Goal: Information Seeking & Learning: Check status

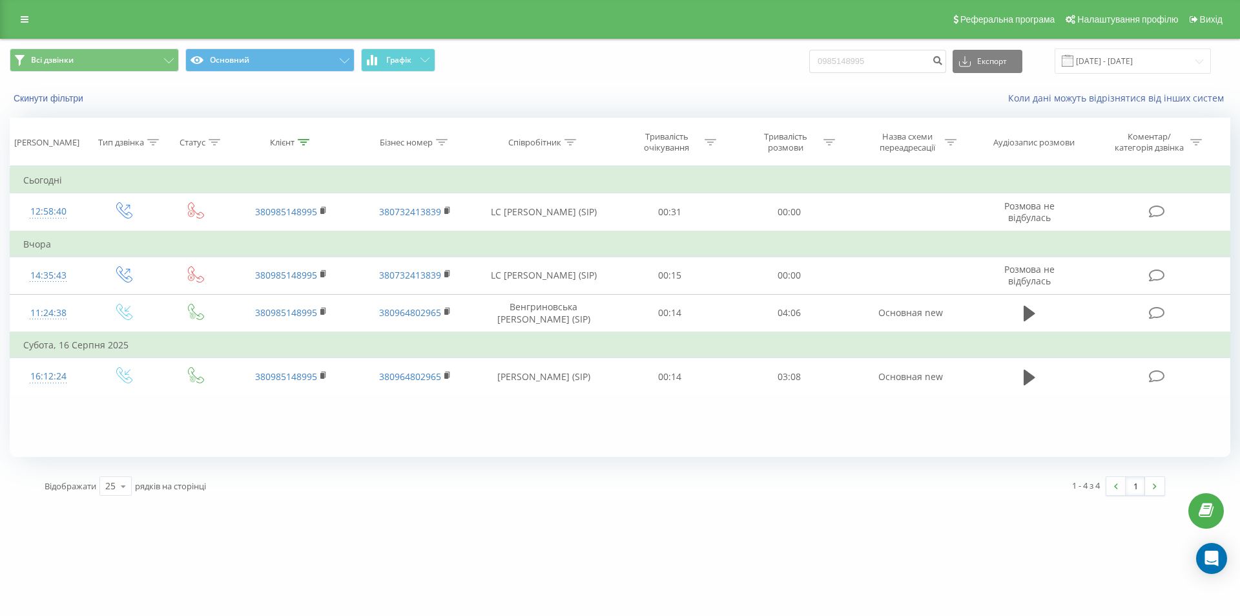
click at [893, 63] on input "0985148995" at bounding box center [877, 61] width 137 height 23
type input "0732413839"
drag, startPoint x: 904, startPoint y: 65, endPoint x: 754, endPoint y: 70, distance: 150.6
click at [758, 70] on div "Всі дзвінки Основний Графік 0732413839 Експорт .csv .xls .xlsx [DATE] - [DATE]" at bounding box center [620, 60] width 1221 height 25
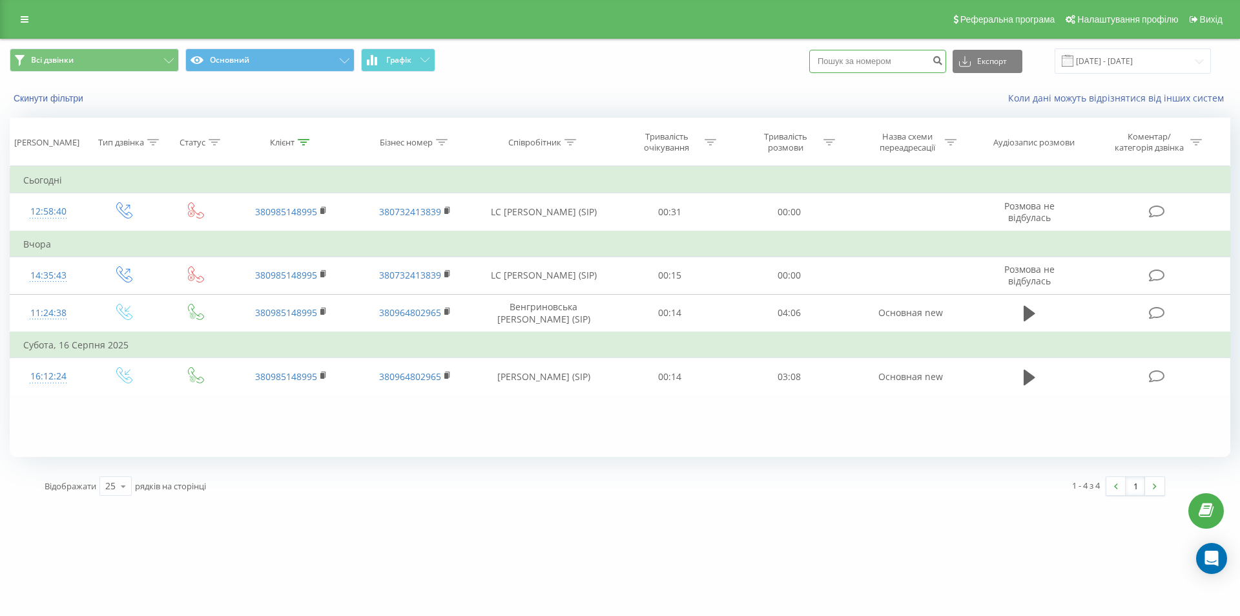
paste input "380989753841"
click at [839, 58] on input "380989753841" at bounding box center [877, 61] width 137 height 23
type input "0989753841"
click at [943, 58] on icon "submit" at bounding box center [937, 59] width 11 height 8
